Goal: Task Accomplishment & Management: Use online tool/utility

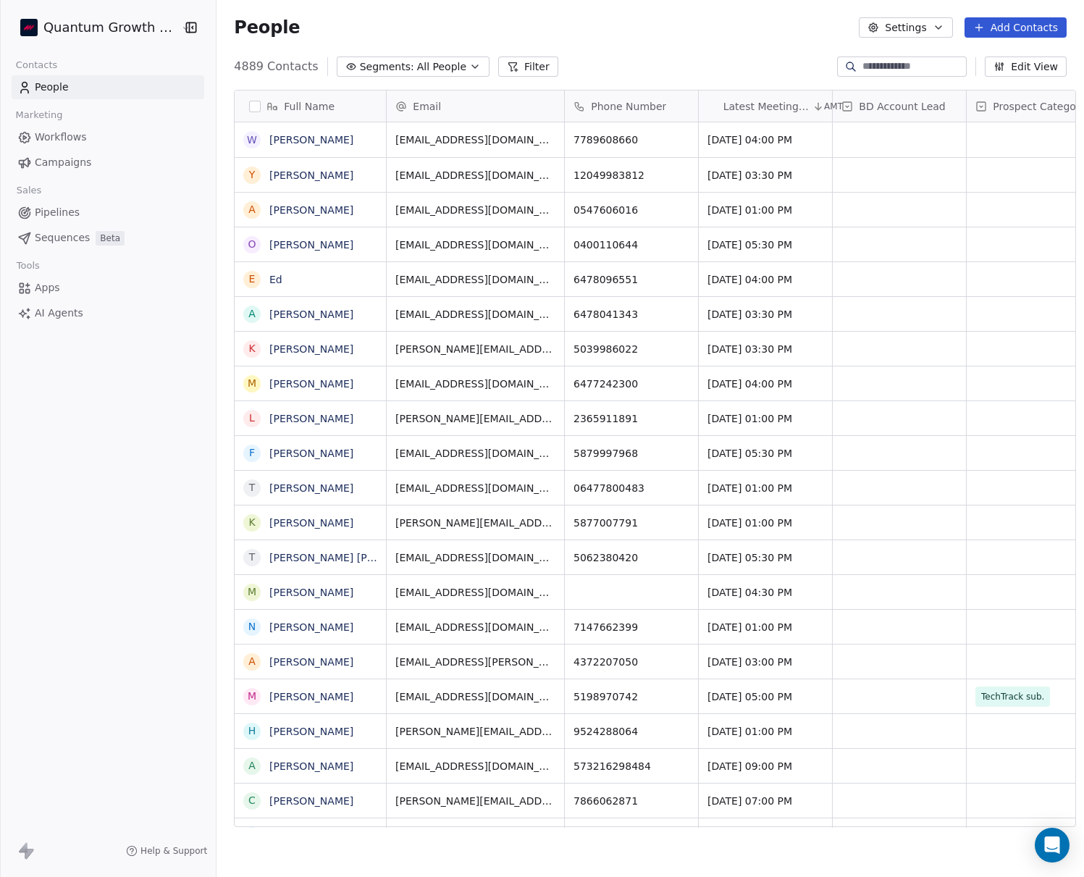
scroll to position [772, 877]
click at [77, 162] on span "Campaigns" at bounding box center [63, 162] width 56 height 15
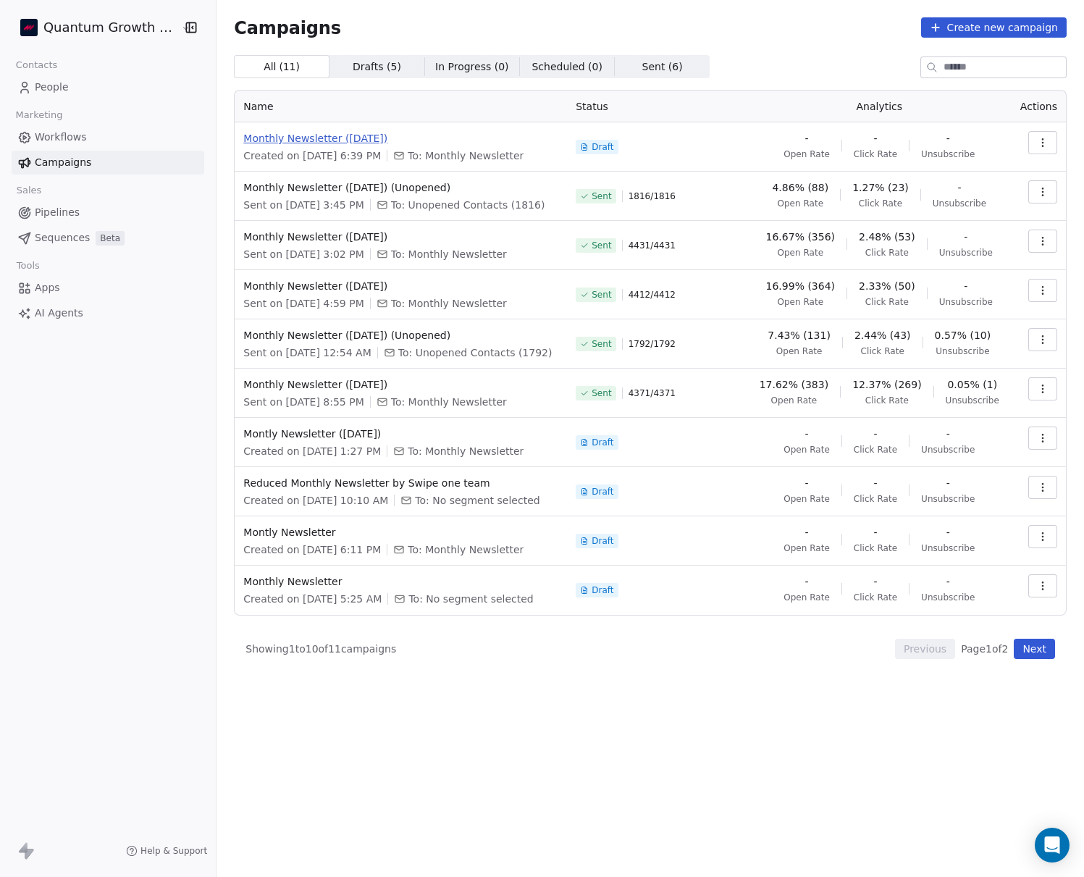
click at [311, 139] on span "Monthly Newsletter ([DATE])" at bounding box center [400, 138] width 315 height 14
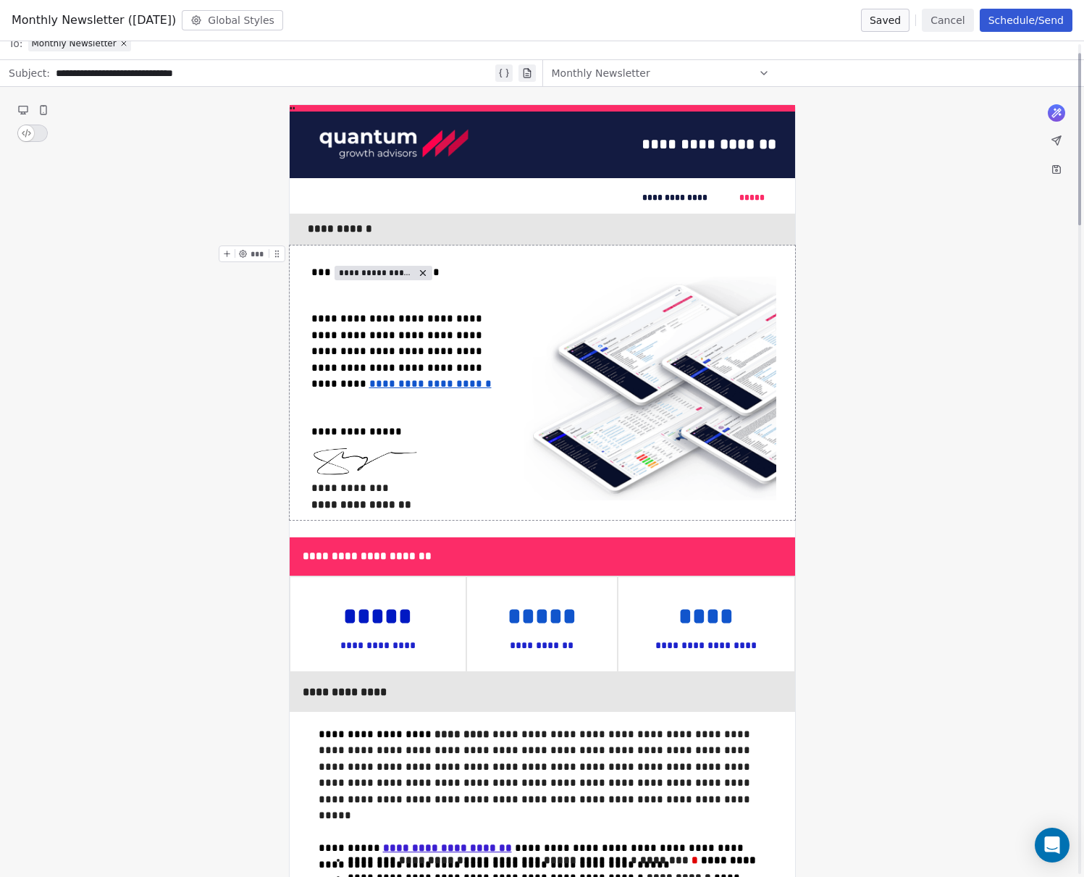
scroll to position [43, 0]
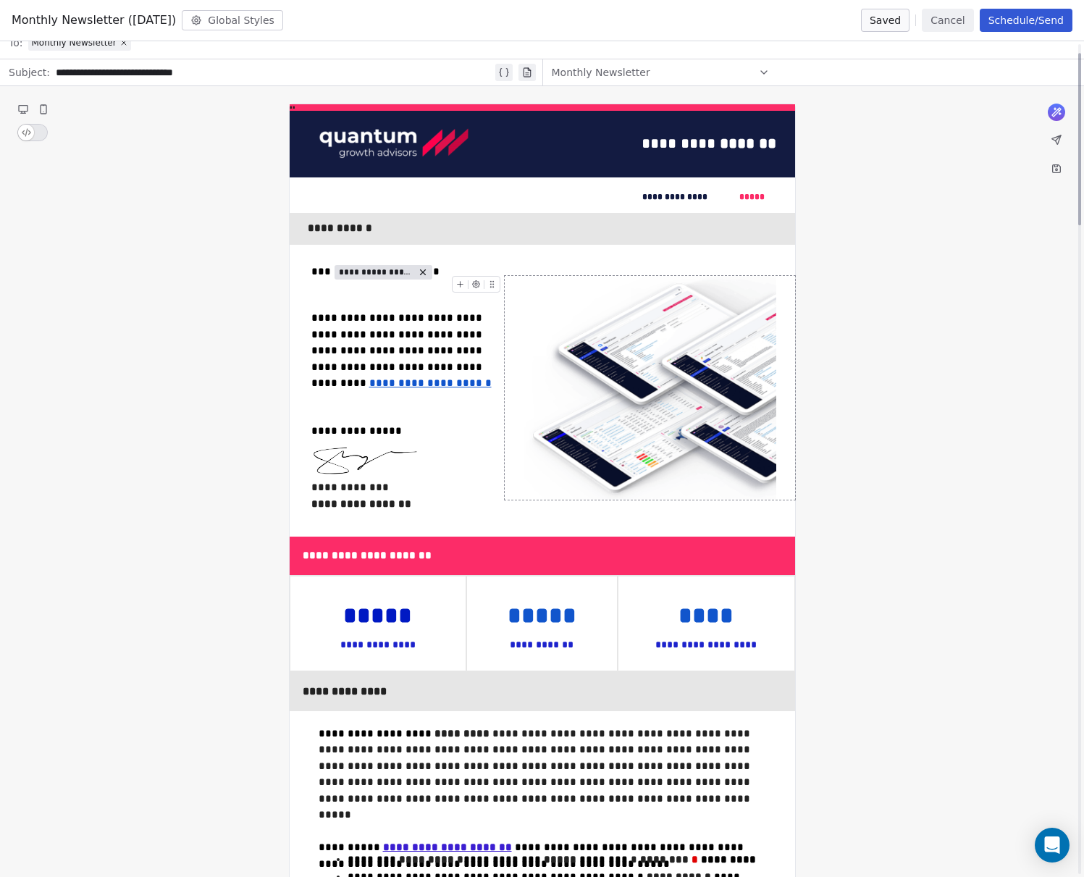
click at [650, 357] on img at bounding box center [650, 388] width 253 height 224
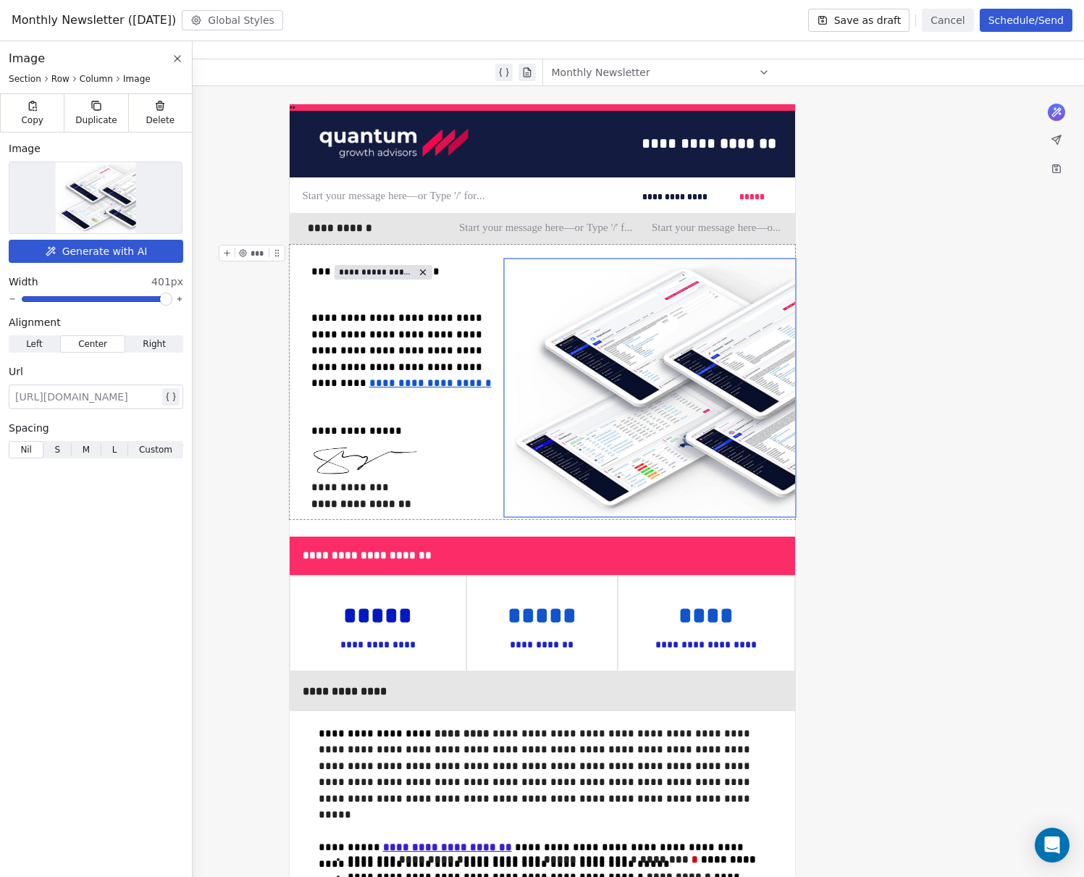
click at [170, 299] on span at bounding box center [165, 299] width 9 height 9
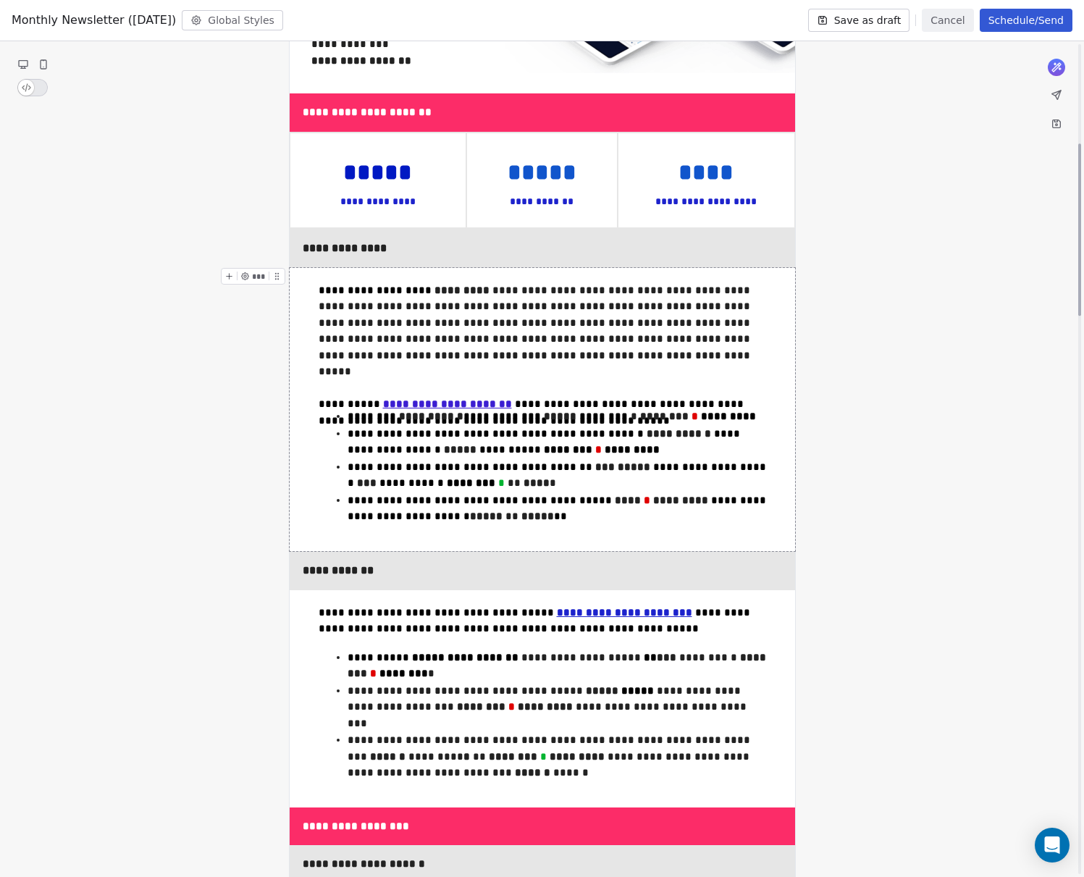
scroll to position [482, 0]
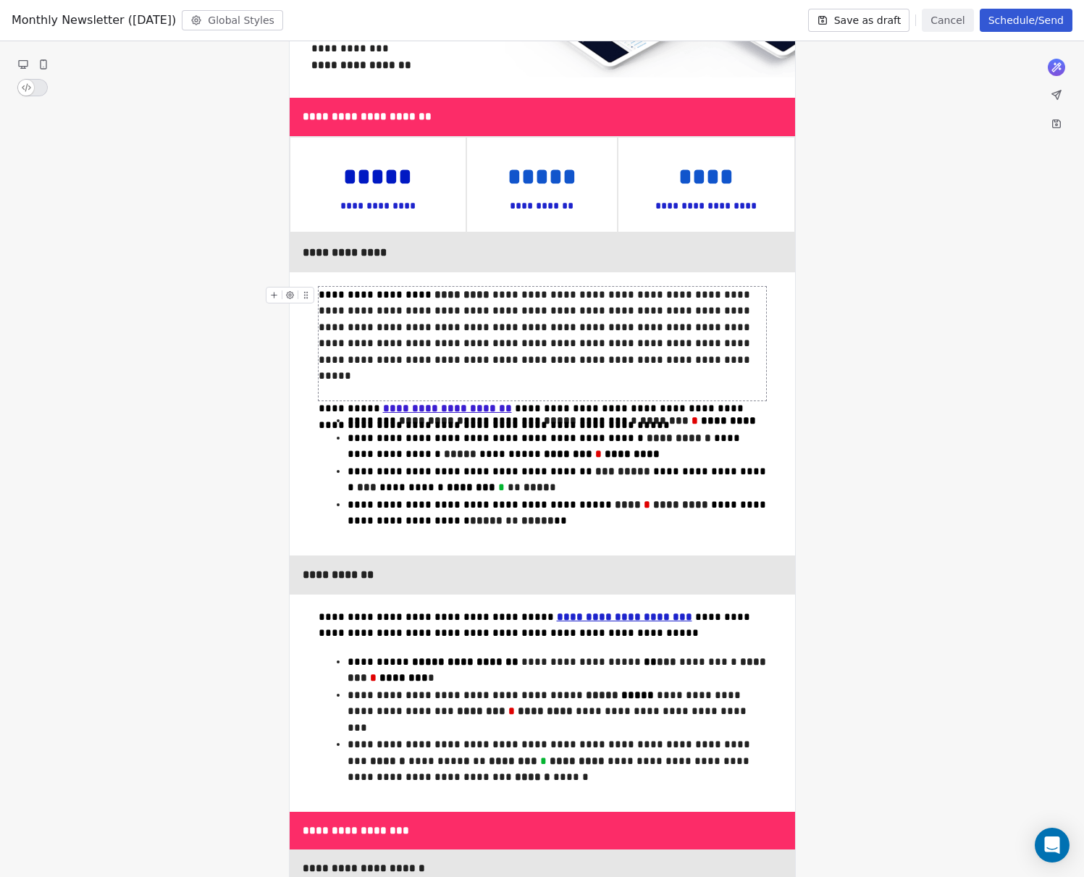
click at [406, 403] on u "**********" at bounding box center [447, 408] width 129 height 11
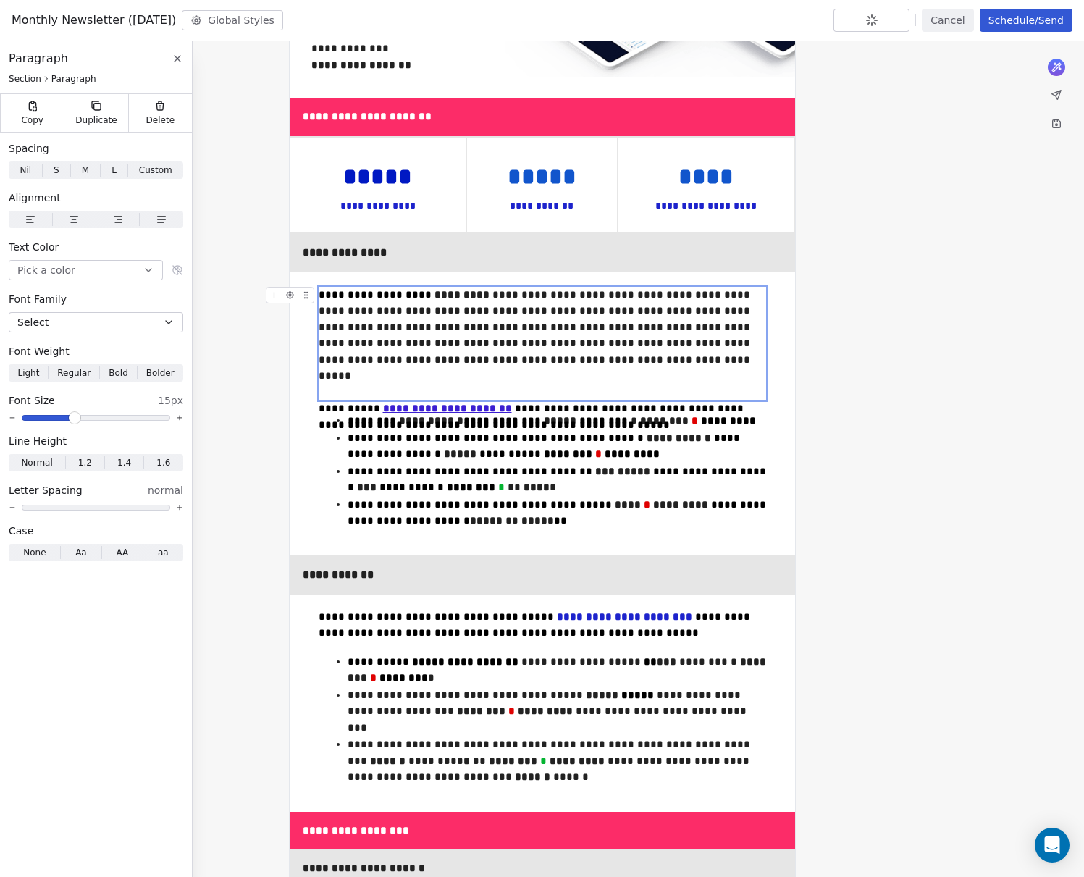
click at [410, 403] on u "**********" at bounding box center [447, 408] width 129 height 11
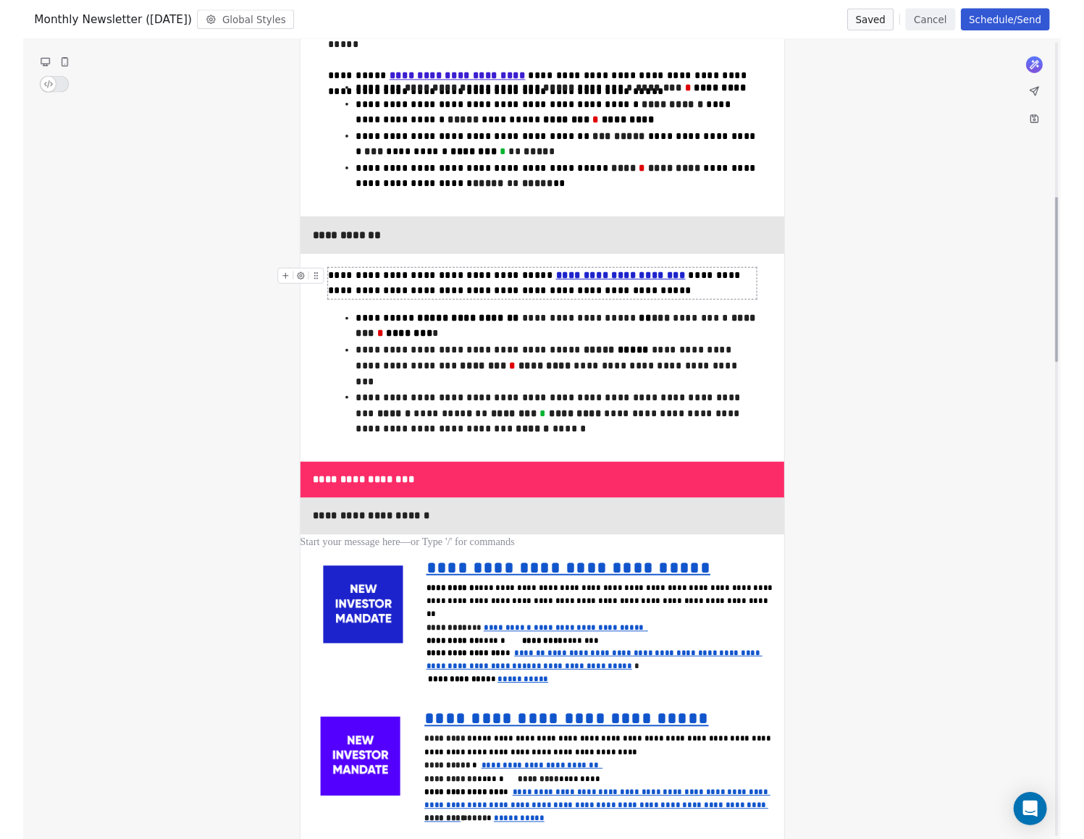
scroll to position [783, 0]
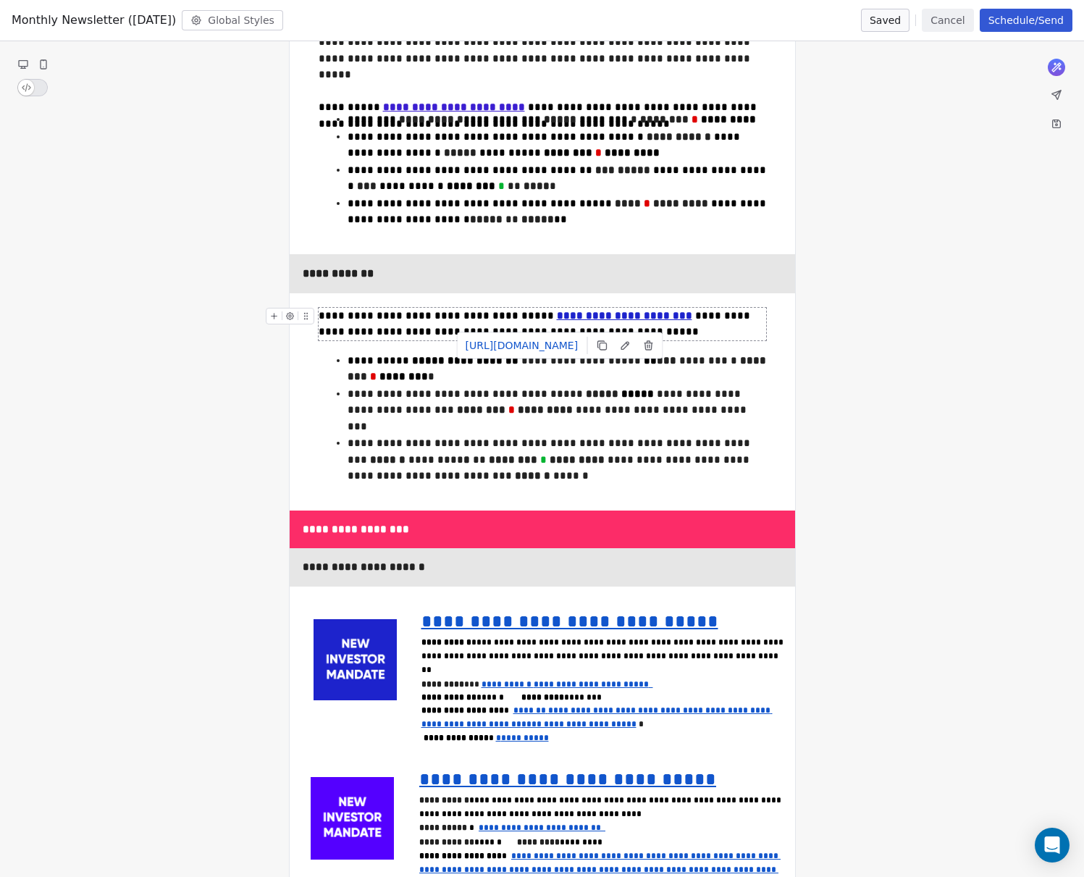
click at [562, 317] on u "**********" at bounding box center [624, 315] width 135 height 11
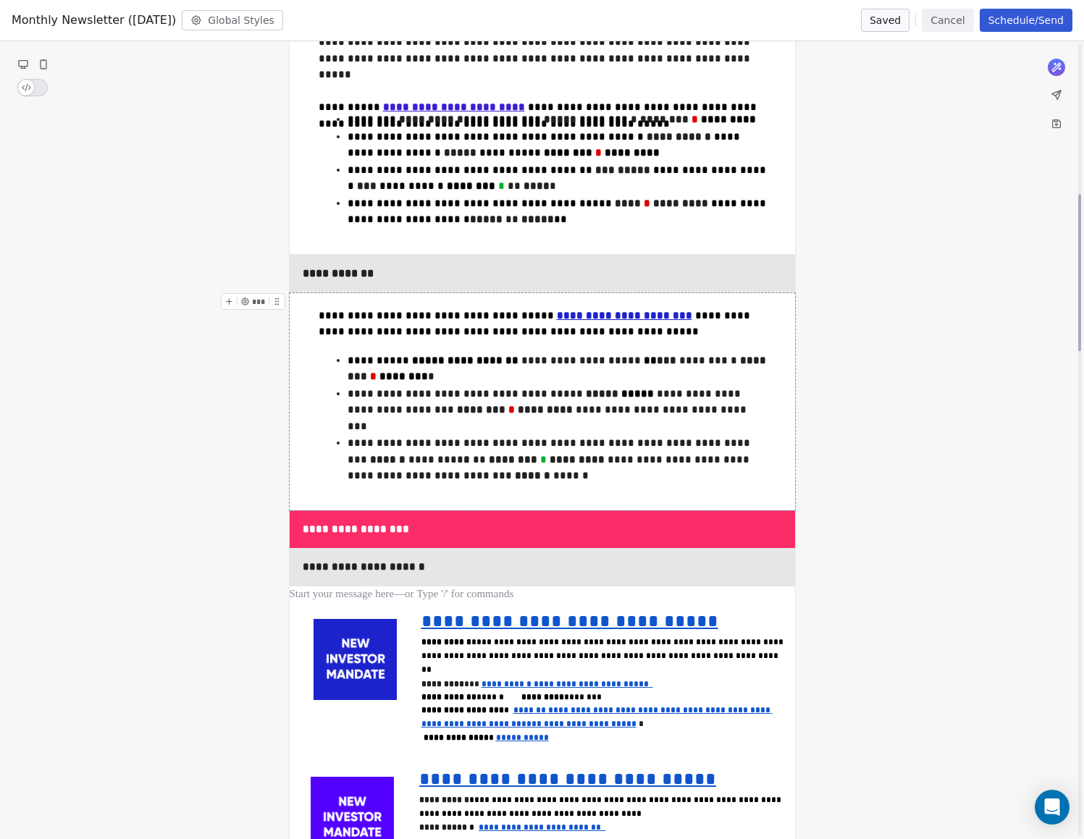
scroll to position [749, 0]
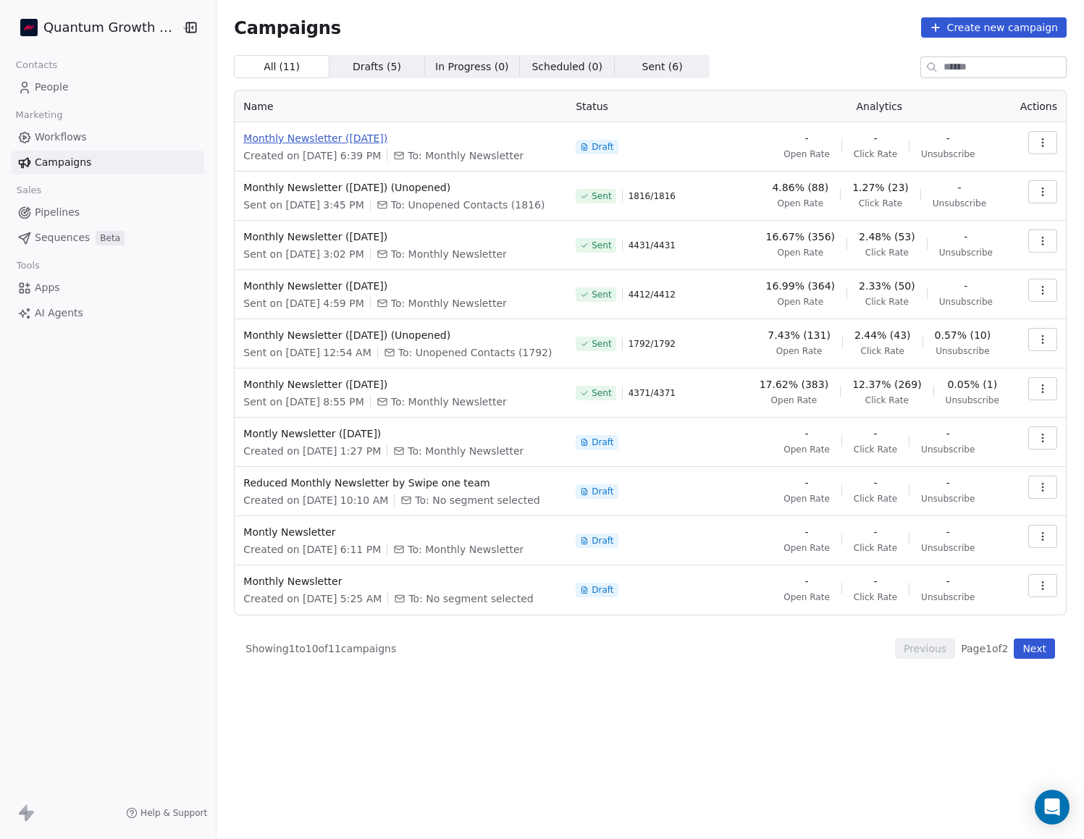
click at [335, 138] on span "Monthly Newsletter ([DATE])" at bounding box center [400, 138] width 315 height 14
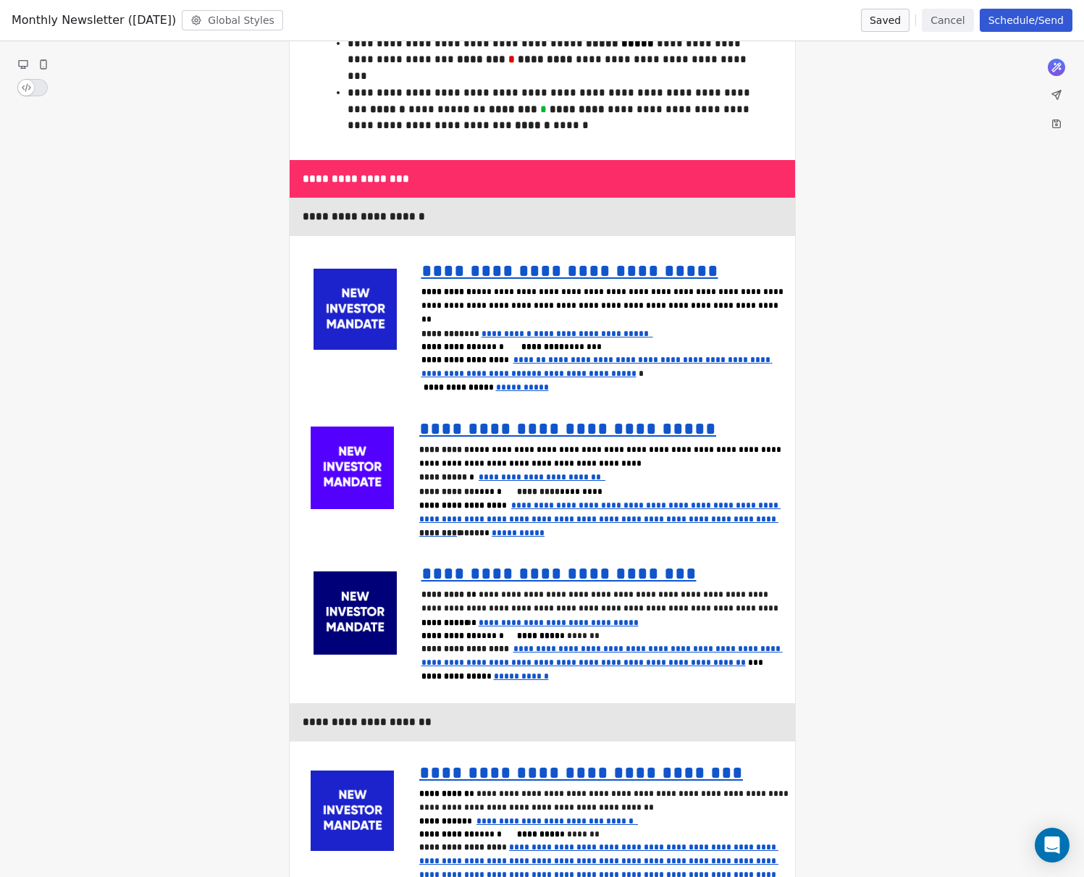
scroll to position [996, 0]
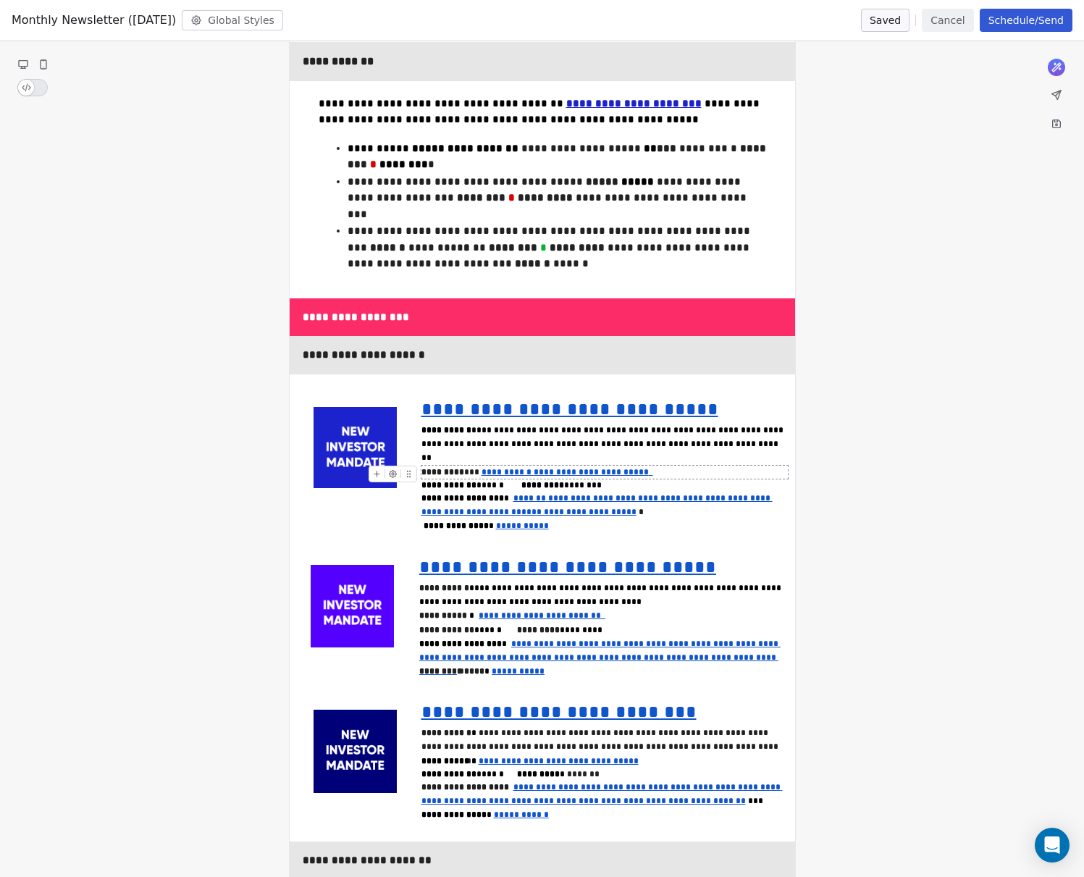
click at [534, 468] on u "**********" at bounding box center [591, 472] width 115 height 9
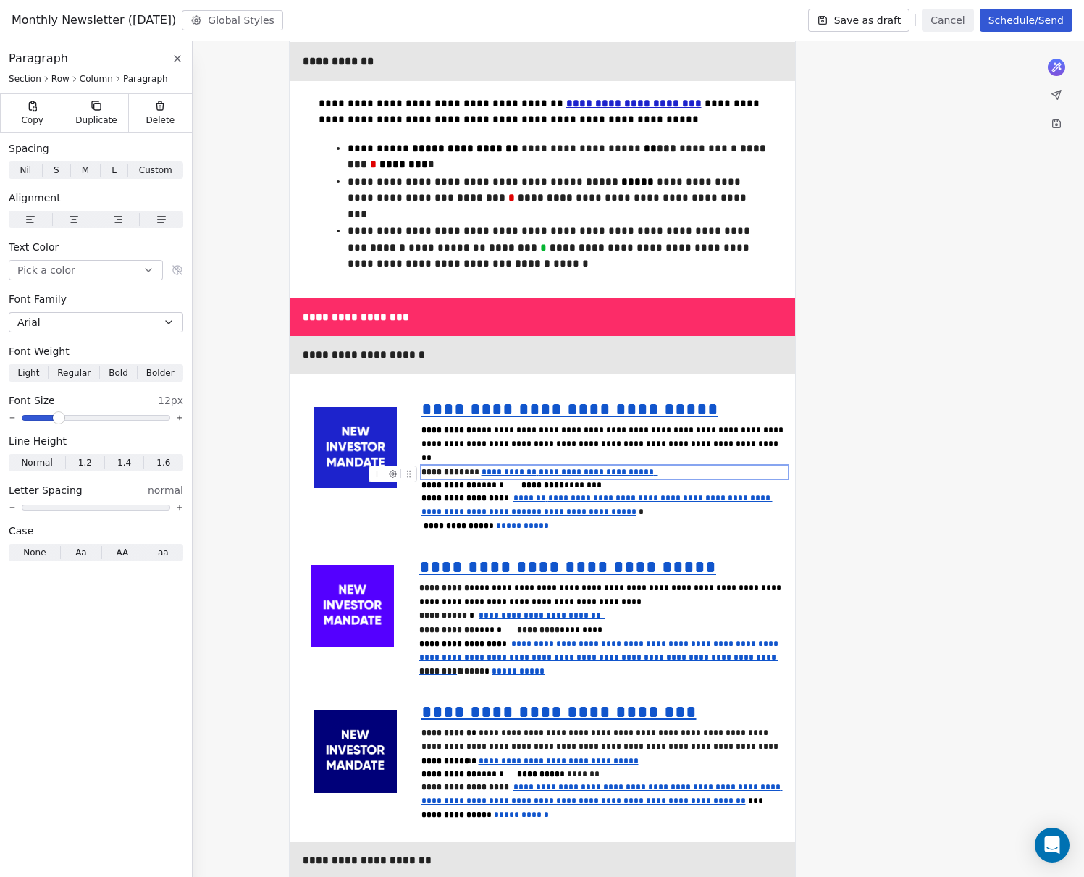
click at [649, 466] on div "**********" at bounding box center [604, 472] width 366 height 13
click at [608, 589] on div "**********" at bounding box center [605, 622] width 372 height 83
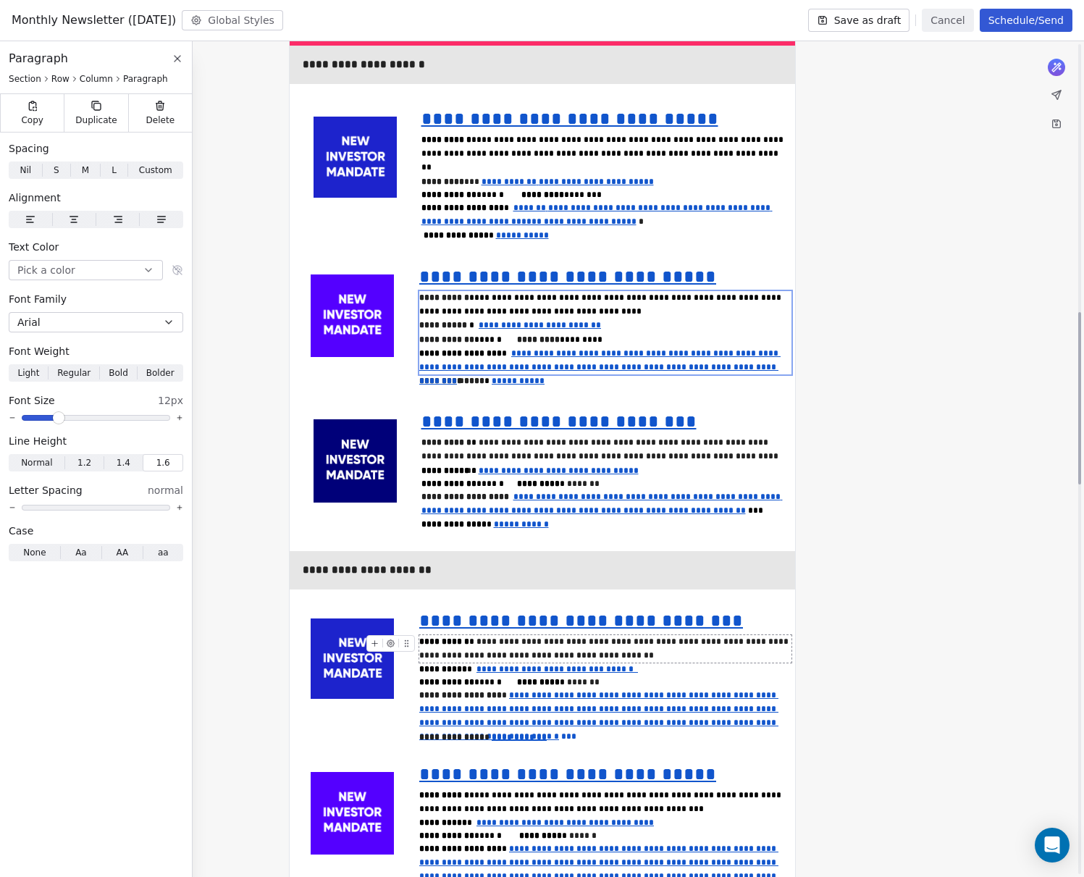
scroll to position [1351, 0]
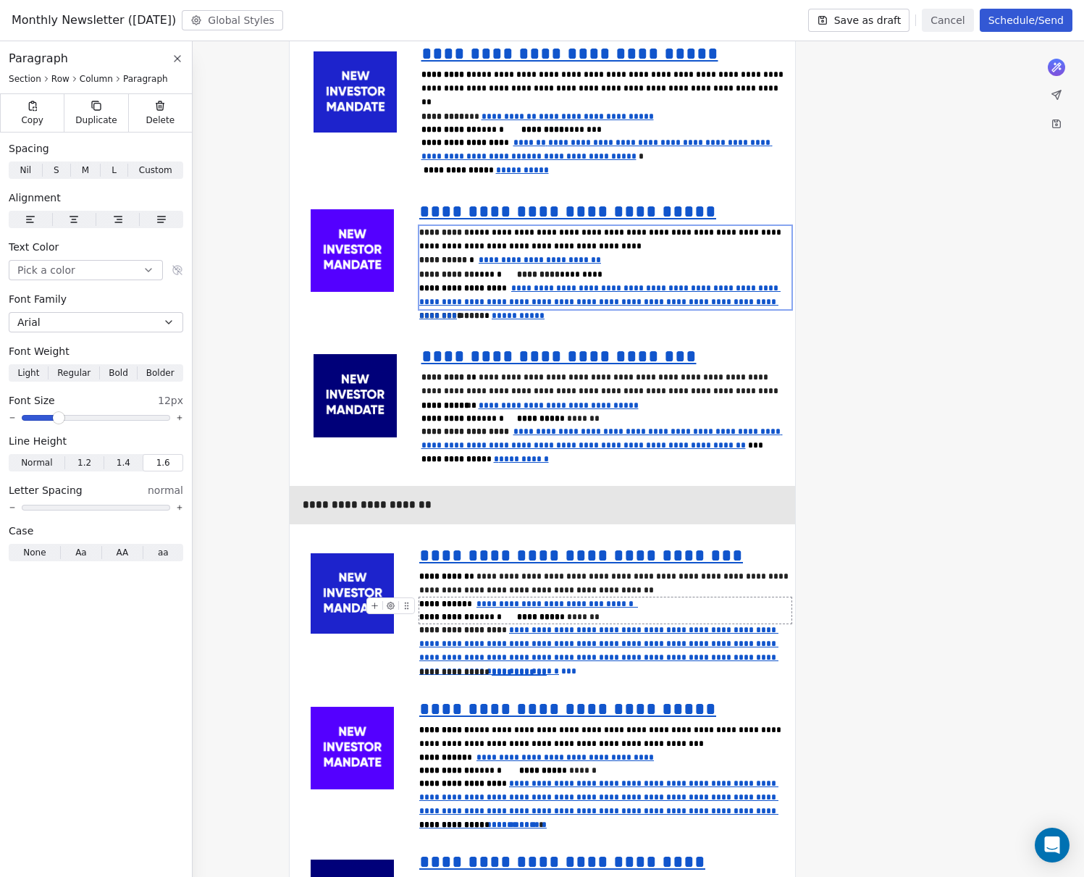
click at [630, 597] on div "**********" at bounding box center [605, 610] width 372 height 26
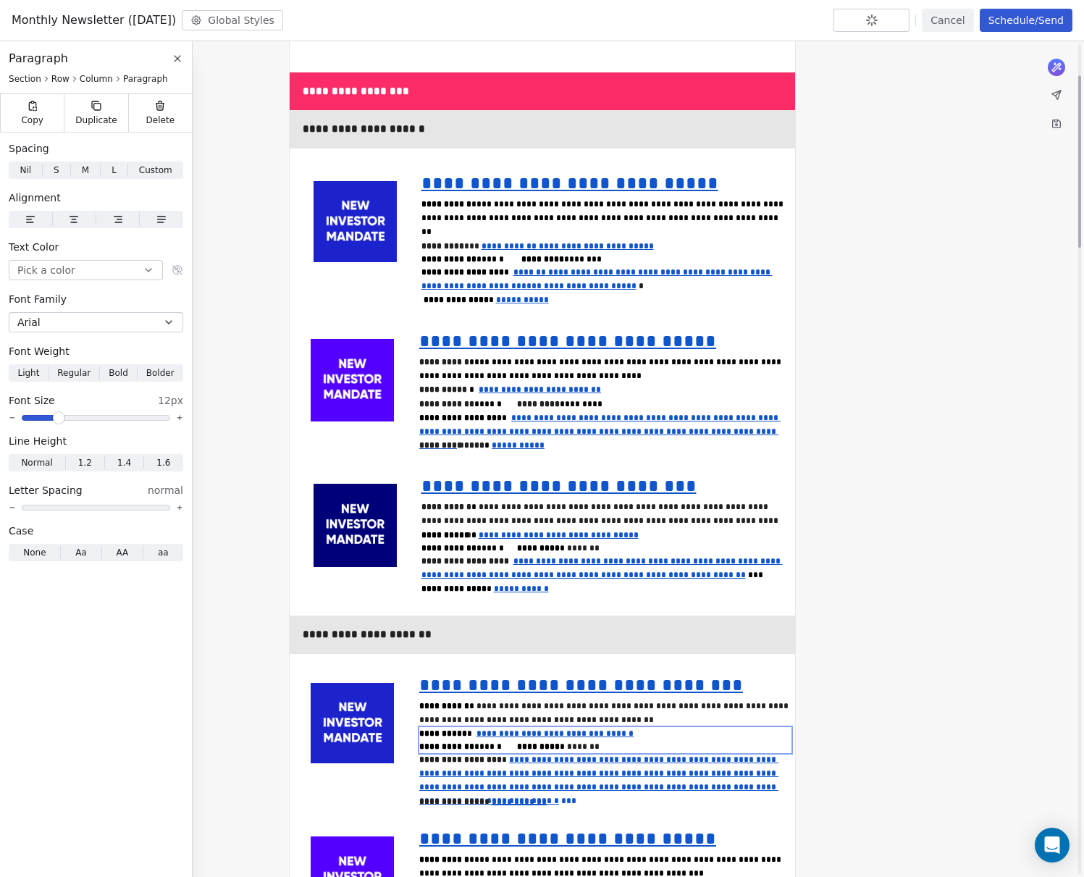
scroll to position [0, 0]
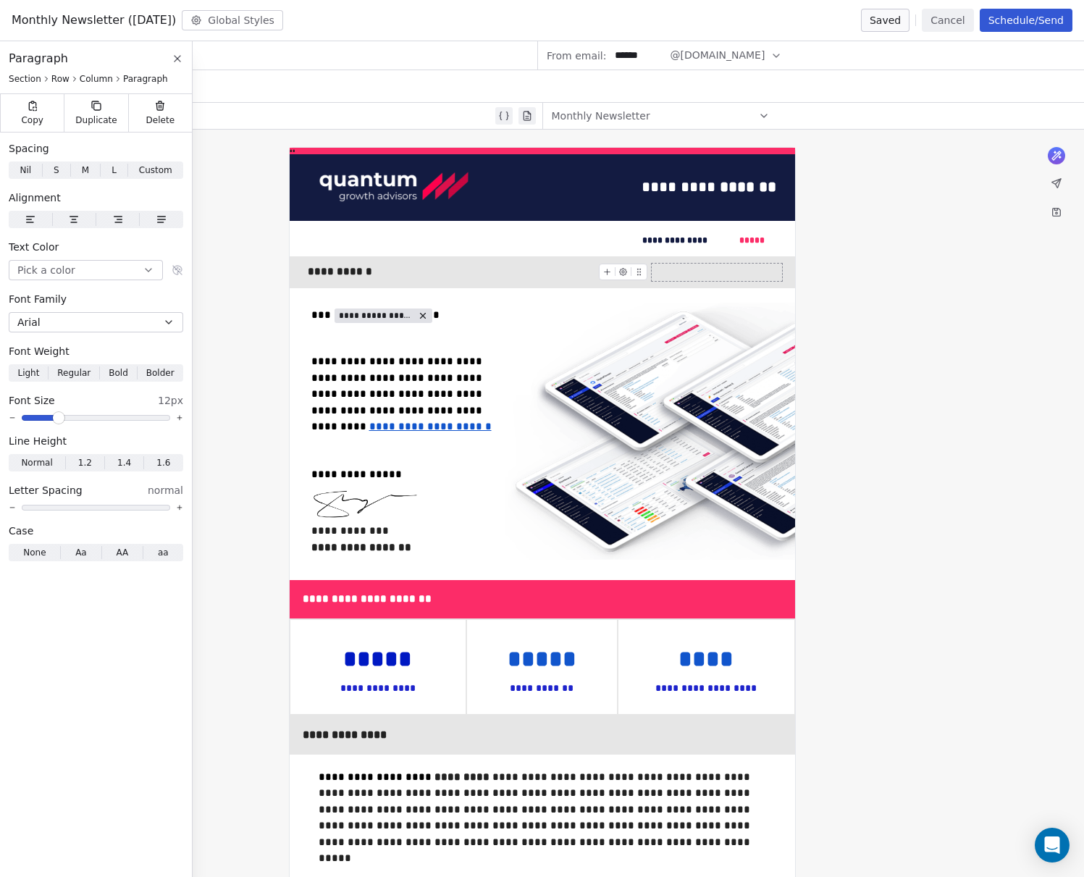
click at [182, 59] on icon at bounding box center [178, 59] width 12 height 12
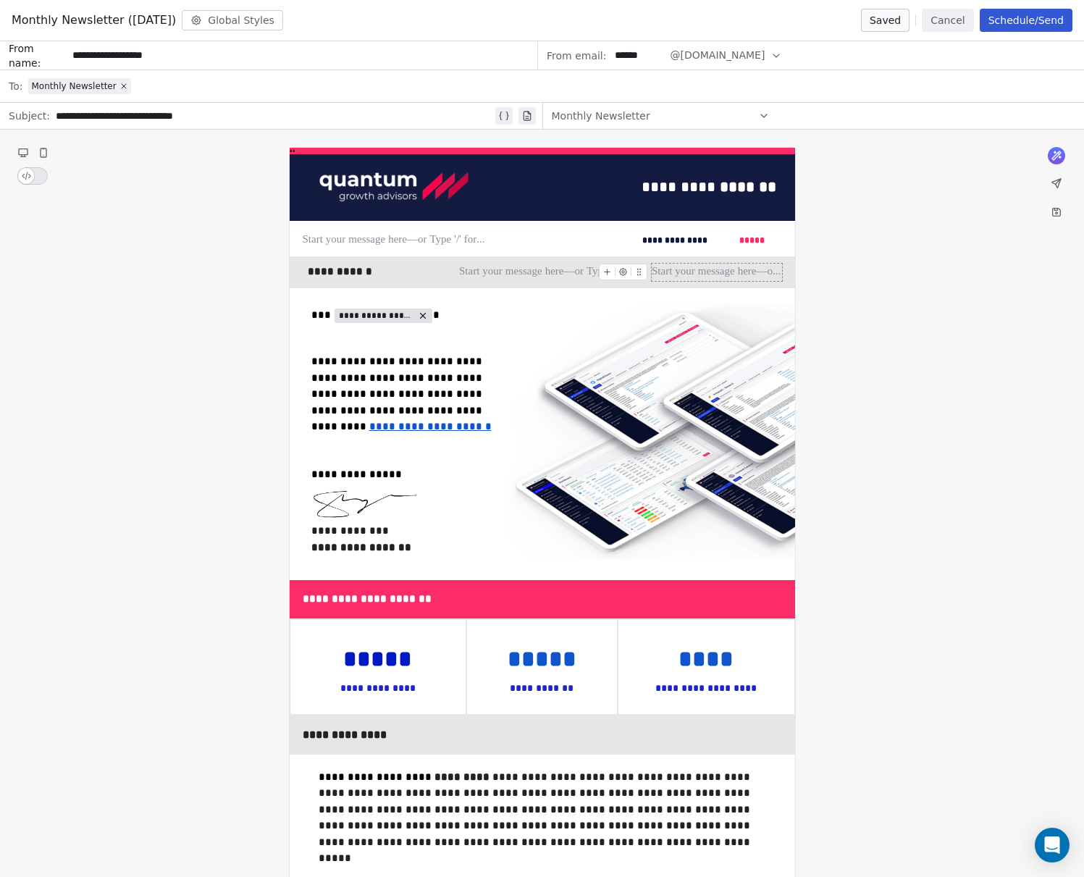
click at [1013, 16] on button "Schedule/Send" at bounding box center [1026, 20] width 93 height 23
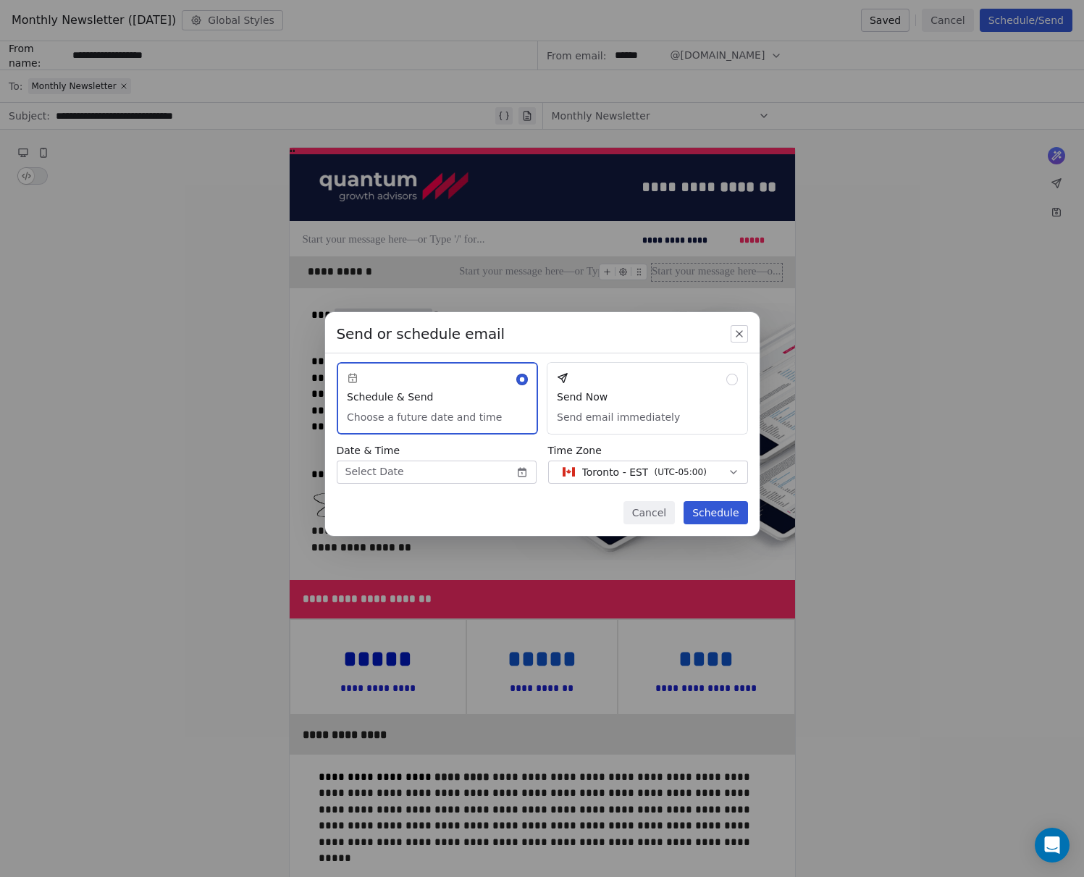
click at [595, 411] on button "Send Now Send email immediately" at bounding box center [647, 398] width 201 height 72
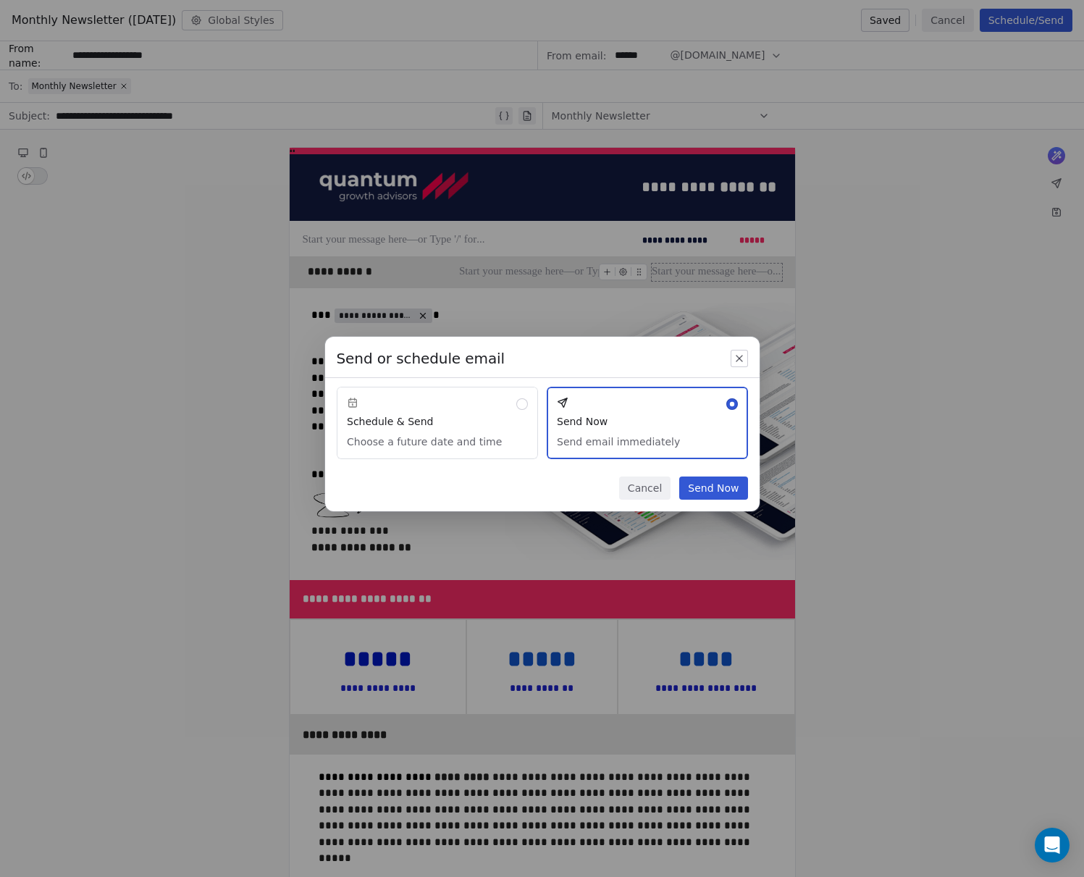
click at [720, 484] on button "Send Now" at bounding box center [713, 487] width 68 height 23
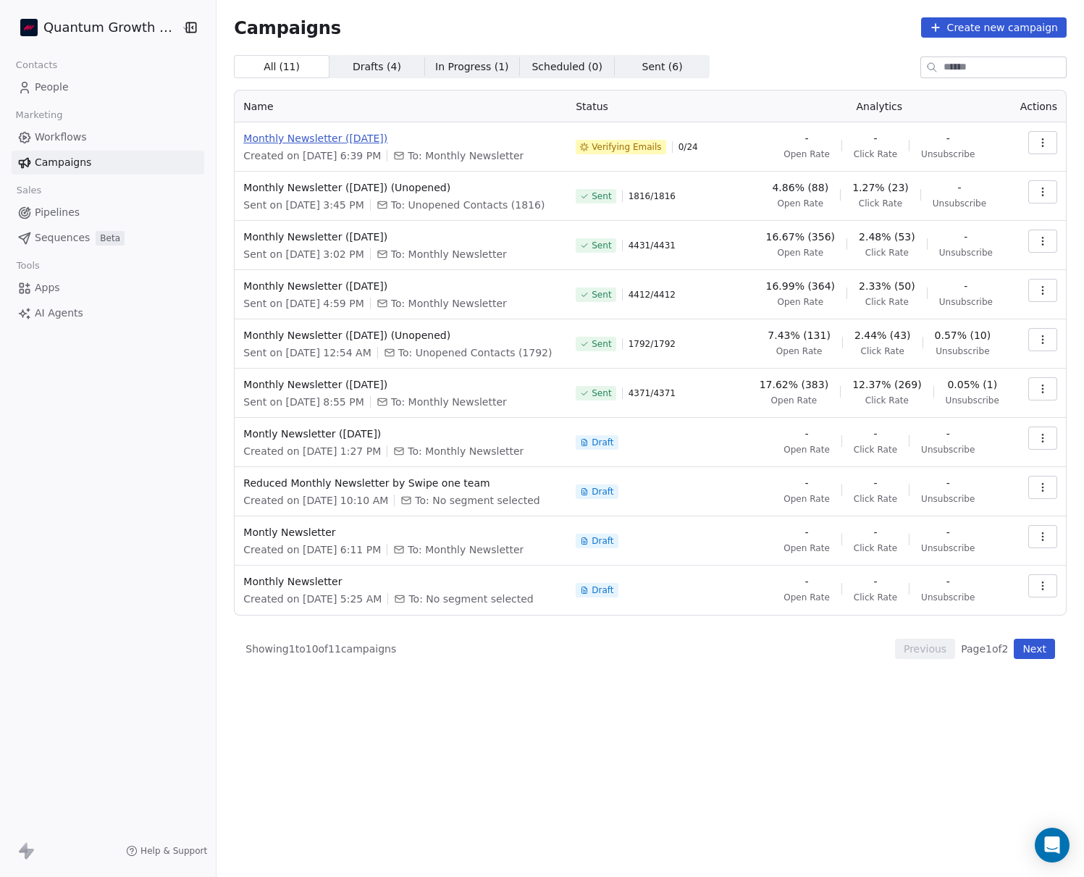
click at [356, 135] on span "Monthly Newsletter ([DATE])" at bounding box center [400, 138] width 315 height 14
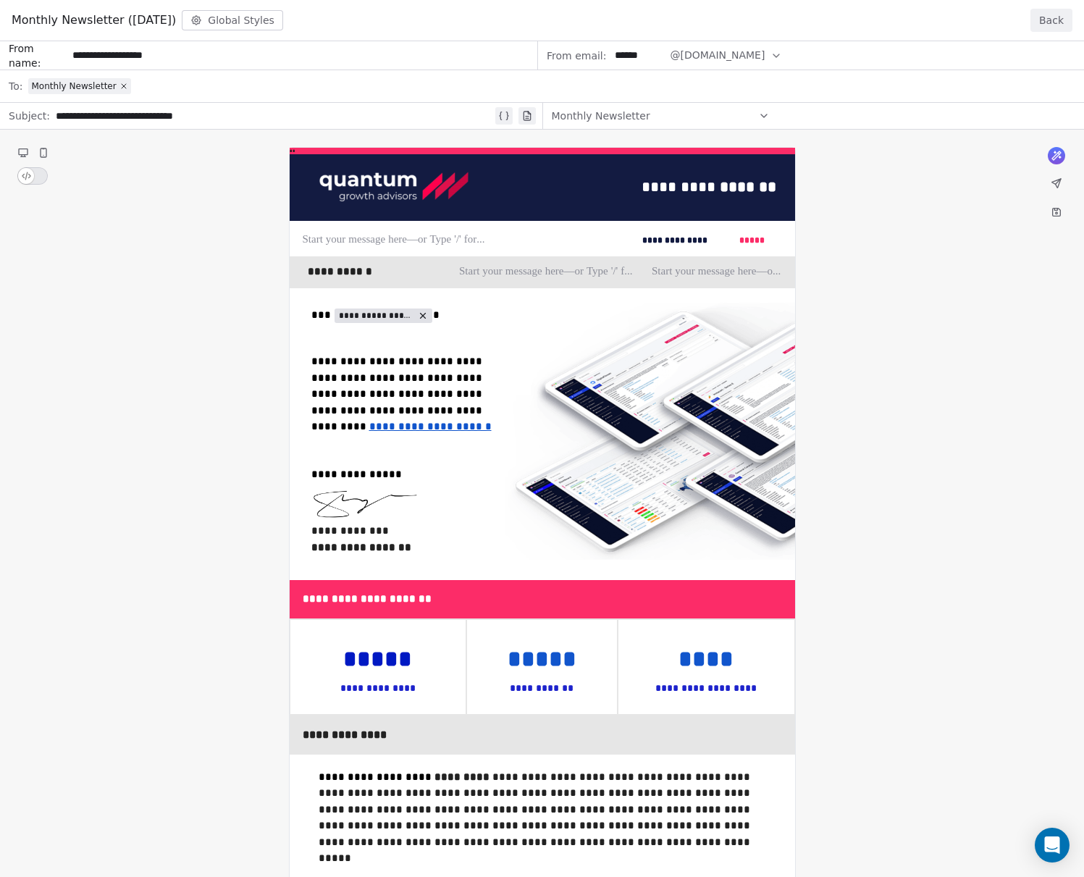
click at [1049, 12] on button "Back" at bounding box center [1051, 20] width 42 height 23
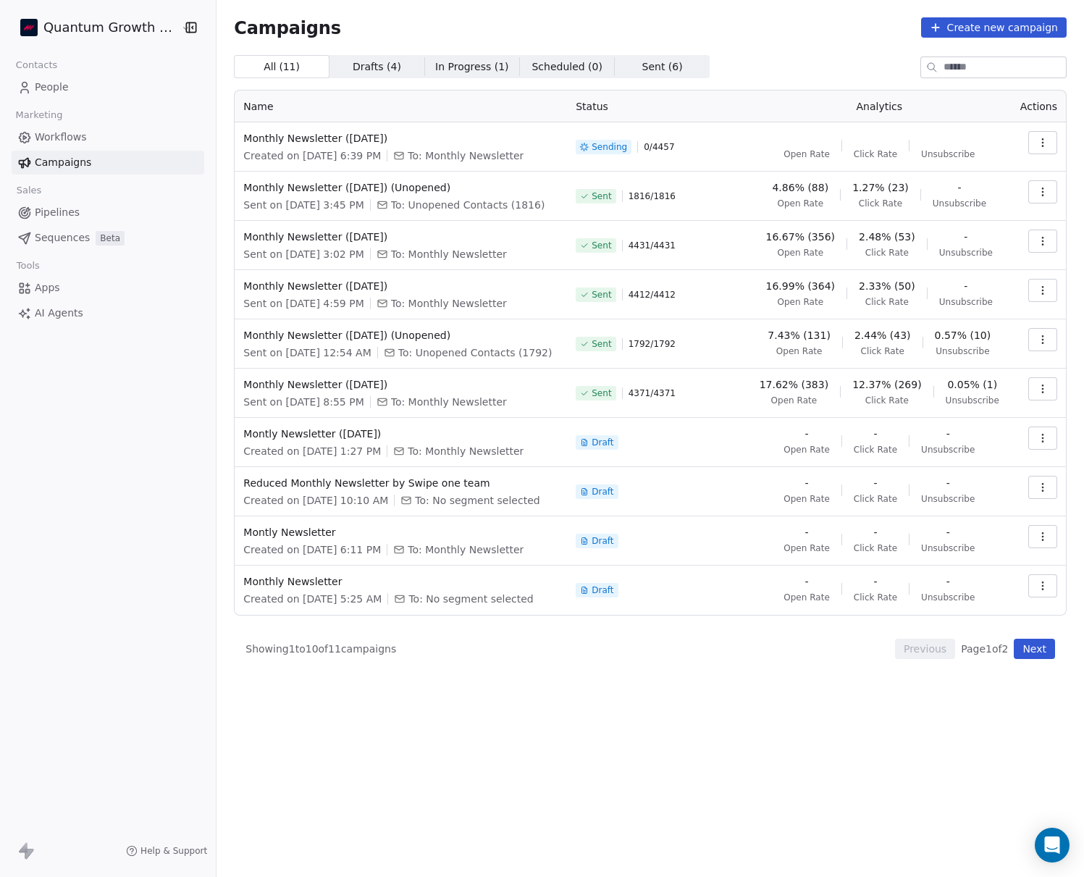
click at [138, 29] on html "Quantum Growth Advisors Contacts People Marketing Workflows Campaigns Sales Pip…" at bounding box center [542, 438] width 1084 height 877
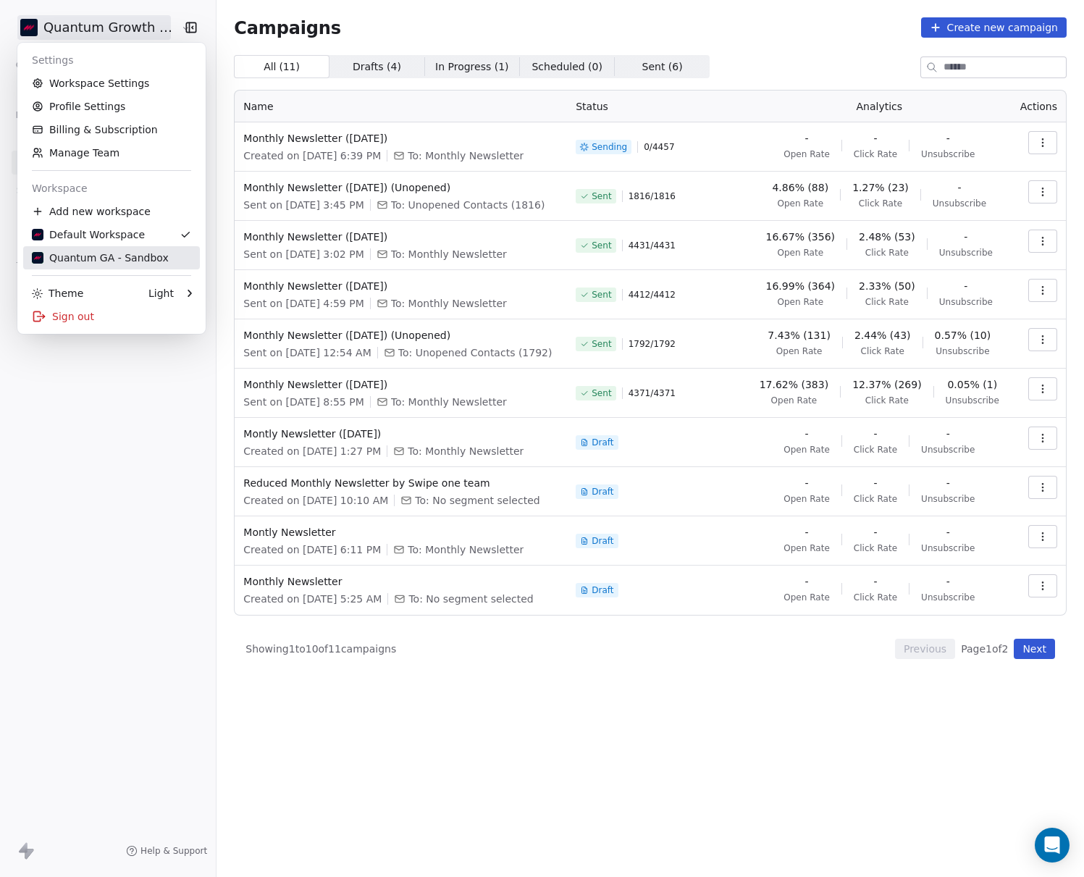
click at [96, 248] on link "Quantum GA - Sandbox" at bounding box center [111, 257] width 177 height 23
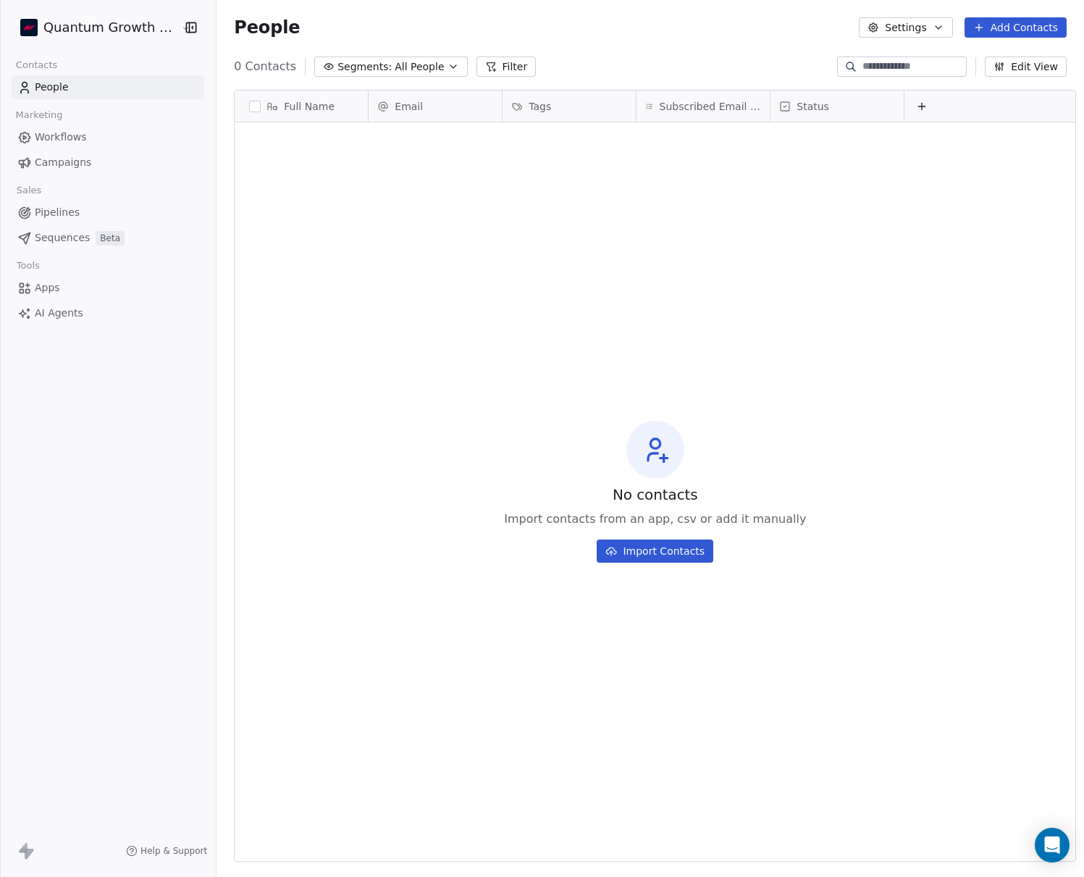
scroll to position [772, 877]
click at [54, 154] on link "Campaigns" at bounding box center [108, 163] width 193 height 24
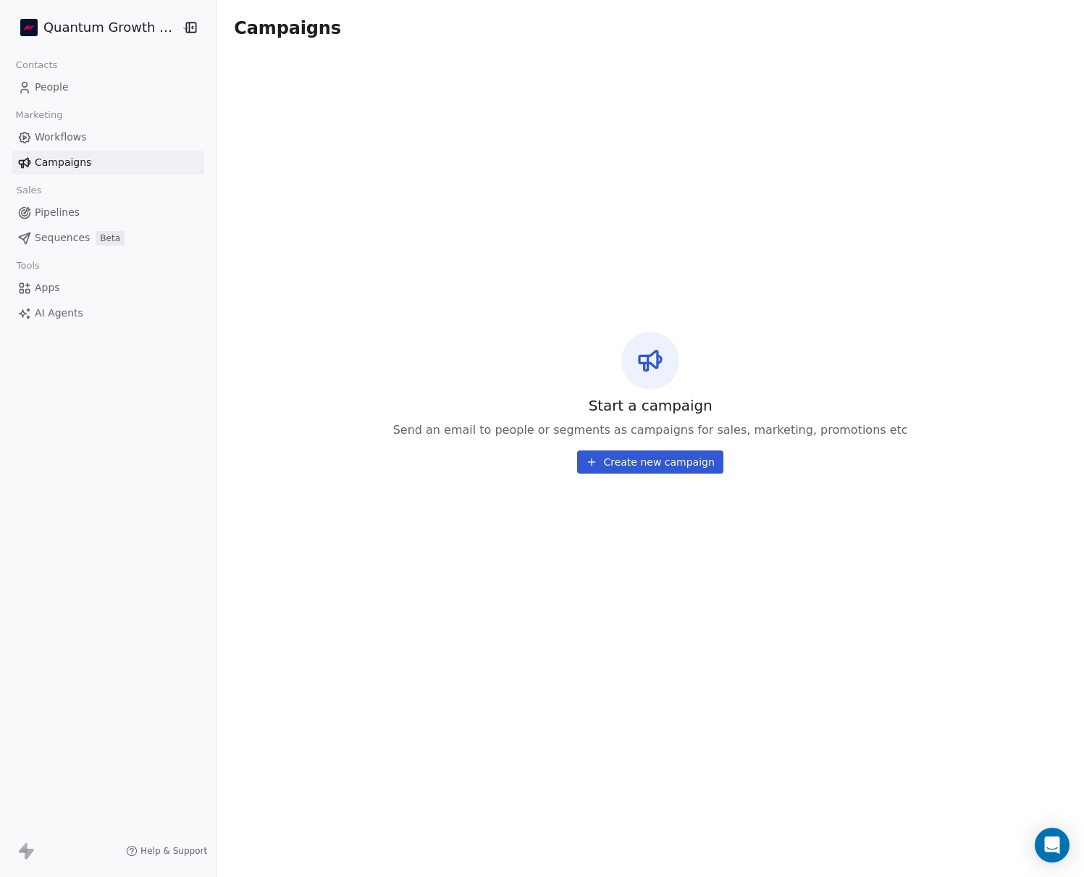
click at [119, 23] on html "Quantum Growth Advisors Contacts People Marketing Workflows Campaigns Sales Pip…" at bounding box center [542, 438] width 1084 height 877
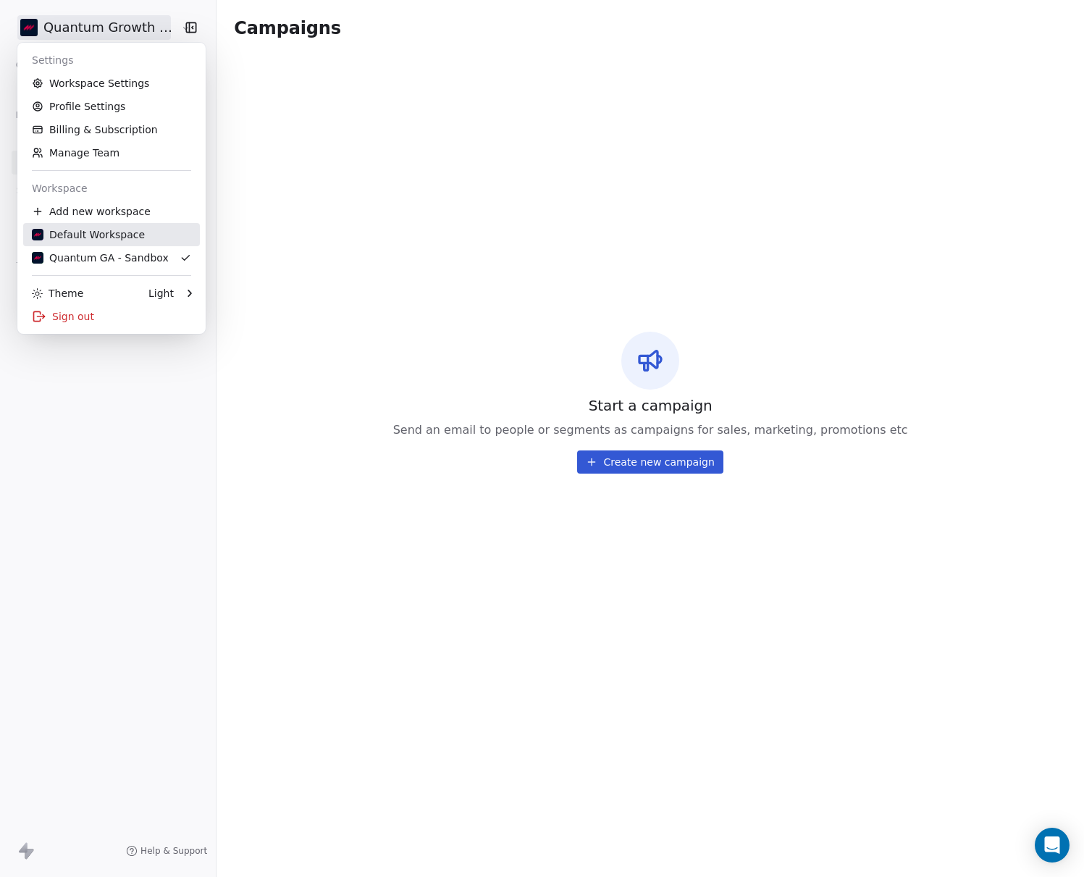
click at [123, 240] on div "Default Workspace" at bounding box center [88, 234] width 113 height 14
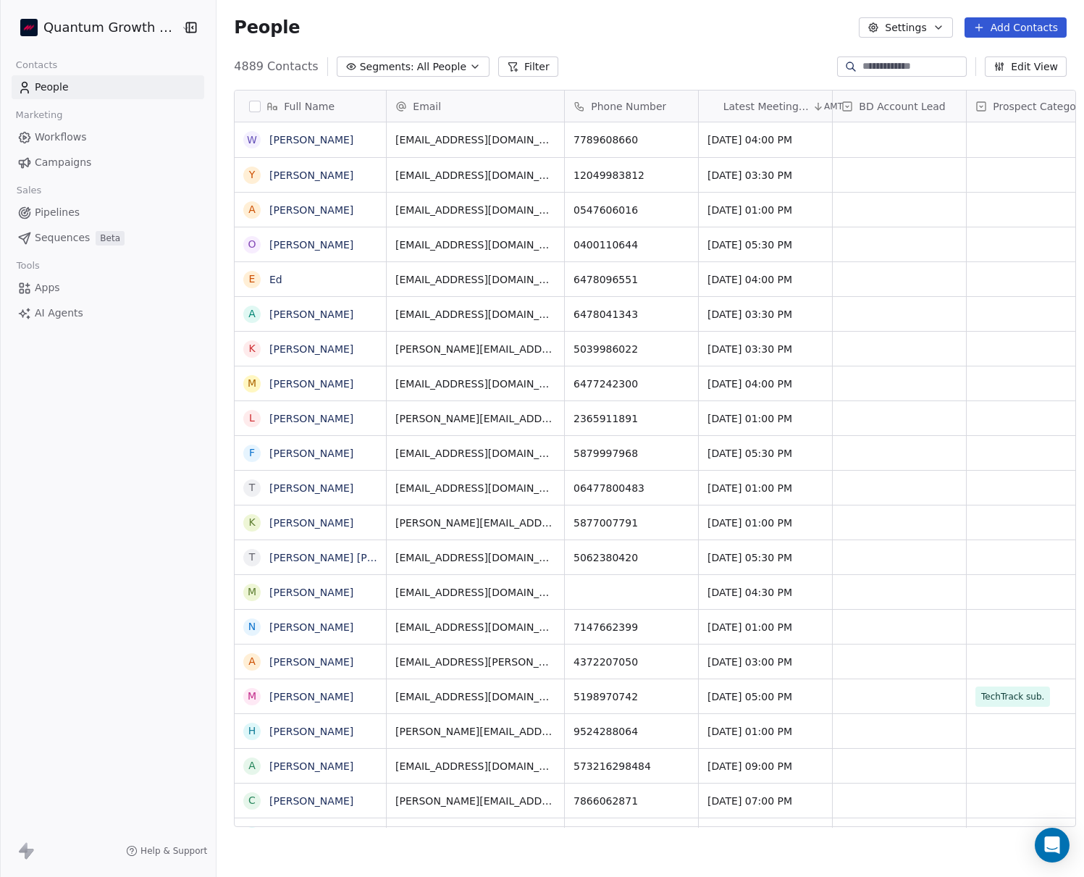
scroll to position [1, 1]
click at [190, 27] on icon "button" at bounding box center [190, 26] width 0 height 9
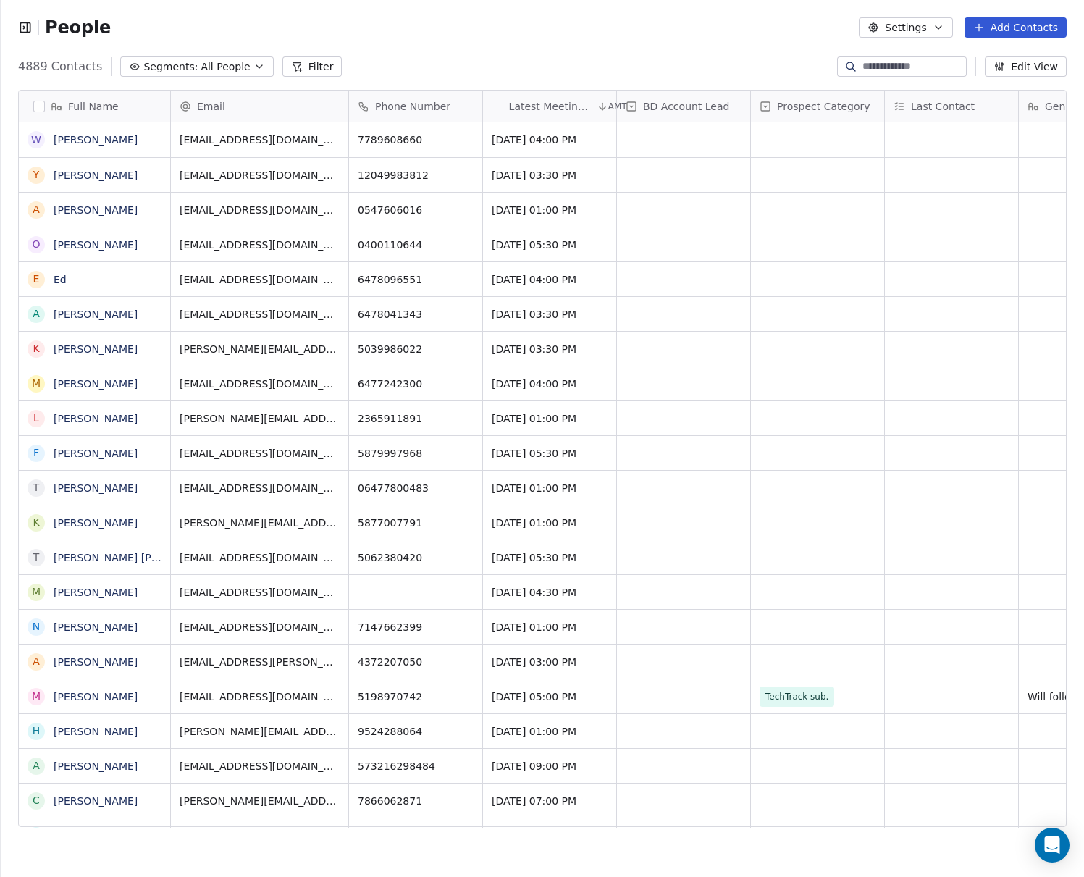
click at [28, 26] on icon "button" at bounding box center [25, 27] width 14 height 14
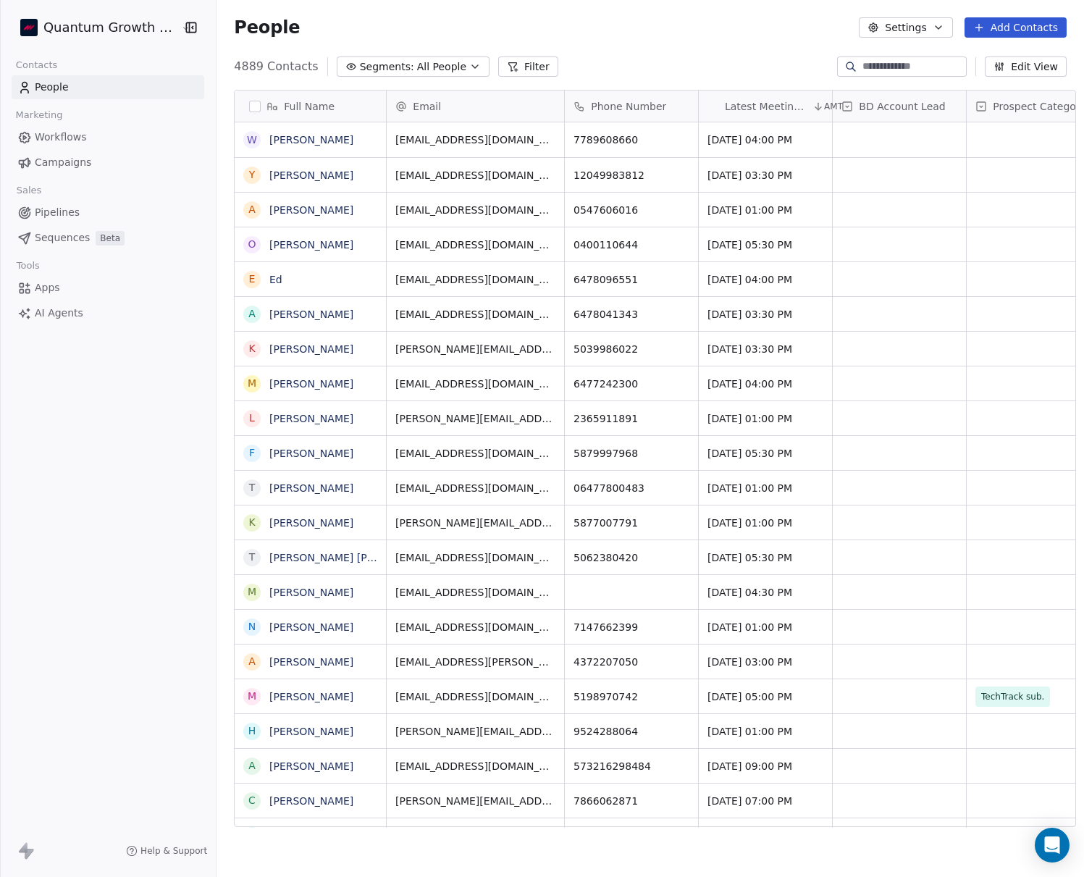
click at [893, 35] on button "Settings" at bounding box center [905, 27] width 93 height 20
click at [747, 33] on html "Quantum Growth Advisors Contacts People Marketing Workflows Campaigns Sales Pip…" at bounding box center [542, 438] width 1084 height 877
click at [71, 151] on link "Campaigns" at bounding box center [108, 163] width 193 height 24
